Goal: Find specific page/section: Find specific page/section

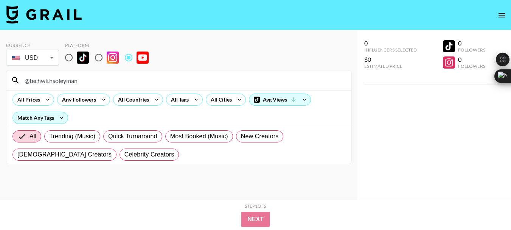
click at [56, 83] on input "@techwithsoleyman" at bounding box center [183, 80] width 327 height 12
drag, startPoint x: 0, startPoint y: 0, endPoint x: 56, endPoint y: 83, distance: 99.8
click at [56, 83] on input "@techwithsoleyman" at bounding box center [183, 80] width 327 height 12
type input "@Vikkstar123"
click at [59, 81] on input "@Vikkstar123" at bounding box center [183, 80] width 327 height 12
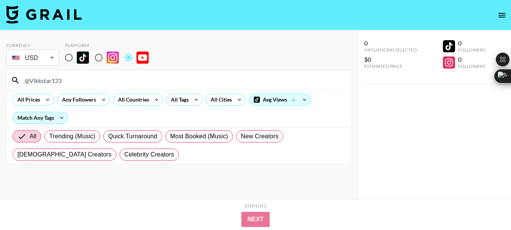
click at [59, 81] on input "@Vikkstar123" at bounding box center [183, 80] width 327 height 12
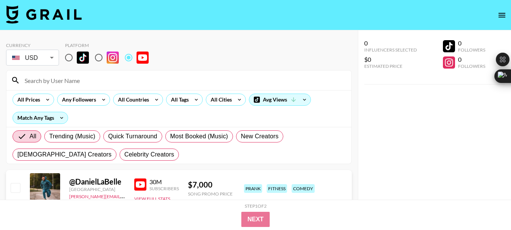
paste input "@ZerkaaPlays"
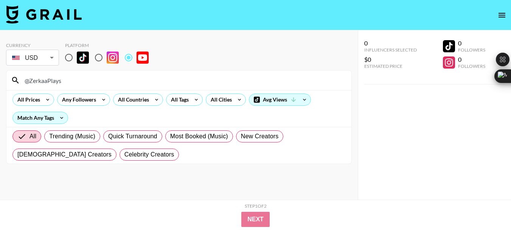
type input "@ZerkaaPlays"
click at [40, 78] on input "@ZerkaaPlays" at bounding box center [183, 80] width 327 height 12
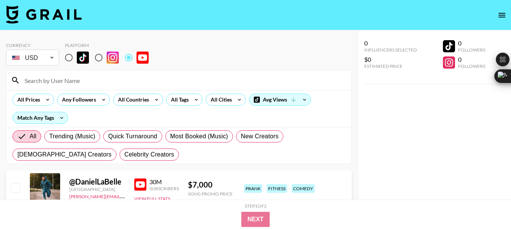
paste input "@AJ3"
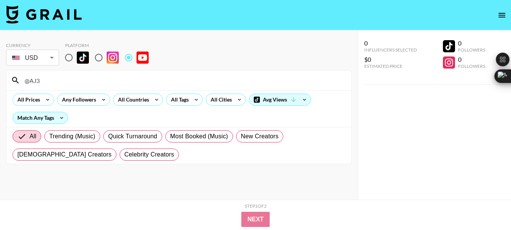
type input "@AJ3"
click at [32, 81] on input "@AJ3" at bounding box center [183, 80] width 327 height 12
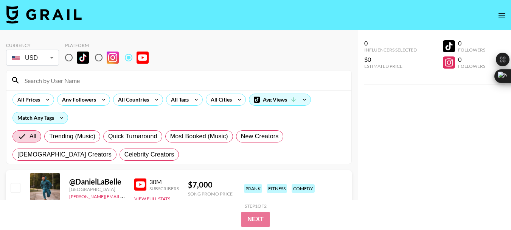
paste input "@TwoSync"
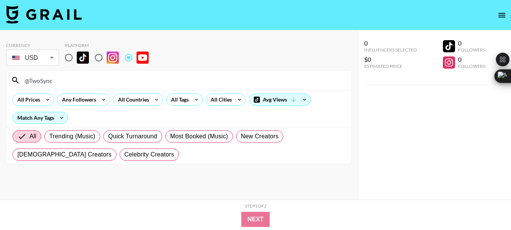
type input "@TwoSync"
click at [43, 81] on input "@TwoSync" at bounding box center [183, 80] width 327 height 12
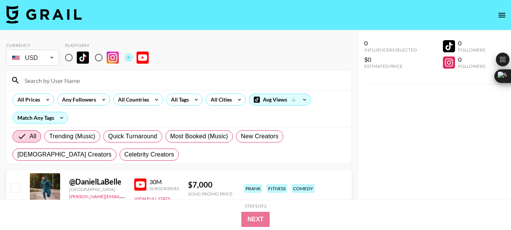
paste input "@WilburSoot"
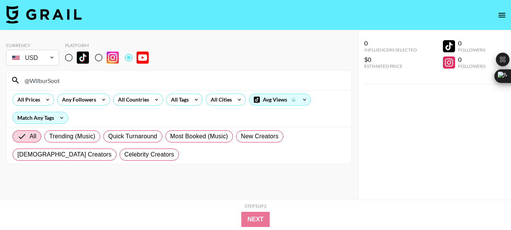
type input "@WilburSoot"
click at [48, 82] on input "@WilburSoot" at bounding box center [183, 80] width 327 height 12
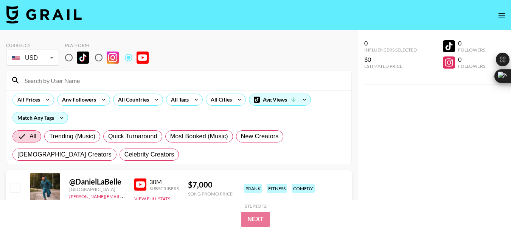
paste input "@angryginge13"
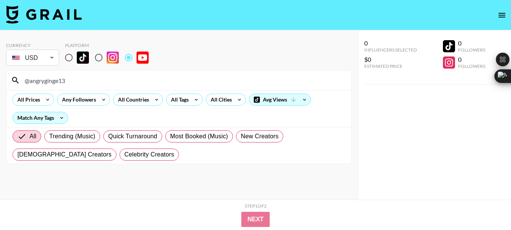
type input "@angryginge13"
click at [58, 80] on input "@angryginge13" at bounding box center [183, 80] width 327 height 12
click at [56, 80] on input "@angryginge13" at bounding box center [183, 80] width 327 height 12
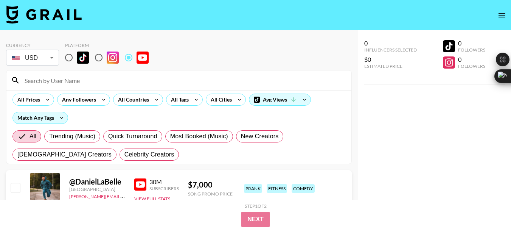
paste input "@aarava"
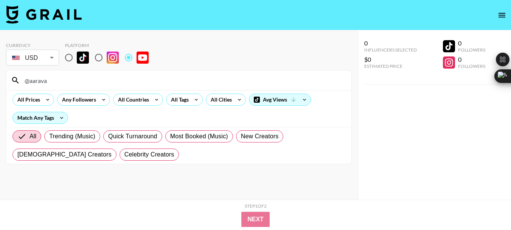
type input "@aarava"
click at [42, 80] on input "@aarava" at bounding box center [183, 80] width 327 height 12
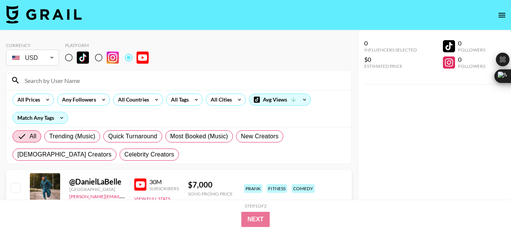
paste input "@Quadrant"
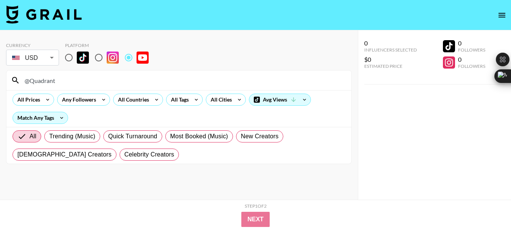
type input "@Quadrant"
